Goal: Task Accomplishment & Management: Use online tool/utility

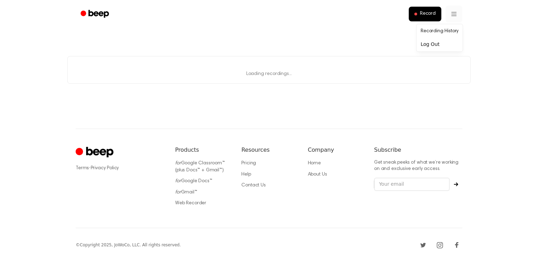
click at [458, 16] on html "Record Loading... Loading recordings... ⚠️ We are experiencing issues with our …" at bounding box center [269, 131] width 538 height 262
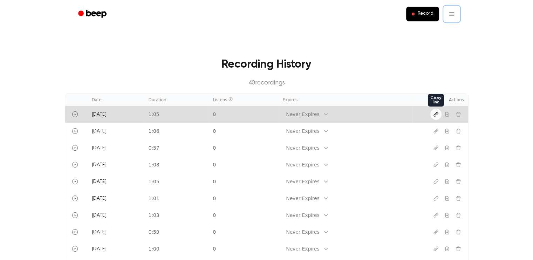
click at [435, 112] on icon "Copy link" at bounding box center [436, 114] width 6 height 6
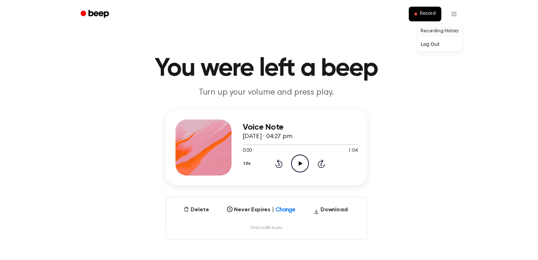
click at [431, 33] on link "Recording History" at bounding box center [439, 32] width 43 height 12
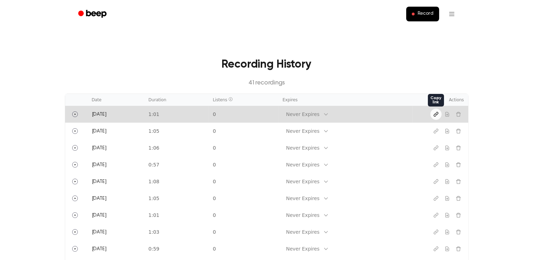
click at [437, 111] on button "Copy link" at bounding box center [435, 114] width 11 height 11
click at [434, 115] on icon "Copy link" at bounding box center [436, 114] width 6 height 6
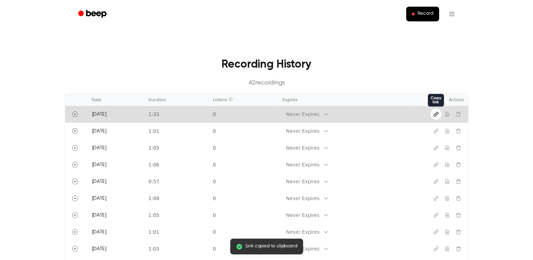
click at [435, 112] on icon "Copy link" at bounding box center [436, 114] width 6 height 6
